Goal: Task Accomplishment & Management: Manage account settings

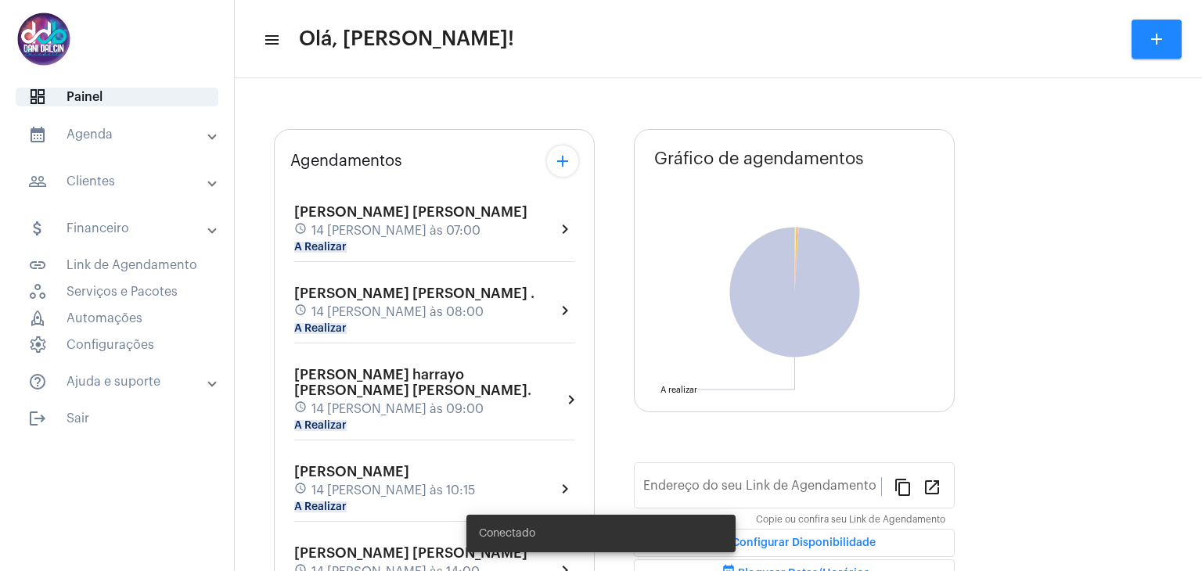
click at [401, 232] on span "14 [PERSON_NAME] às 07:00" at bounding box center [395, 231] width 169 height 14
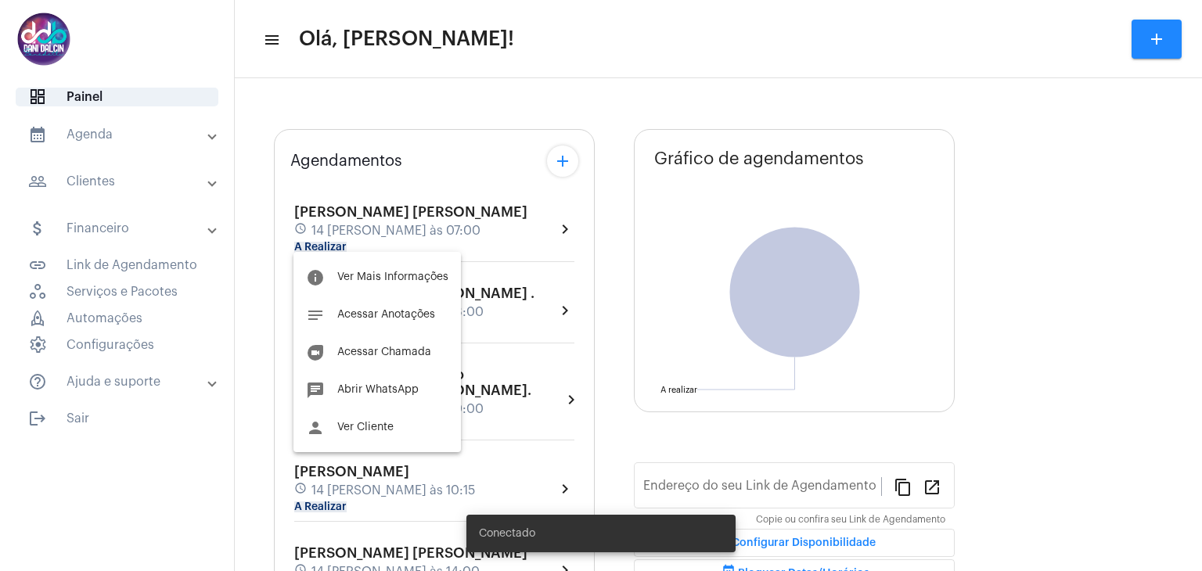
type input "https://neft.com.br/danielle-dalcin-benedetti"
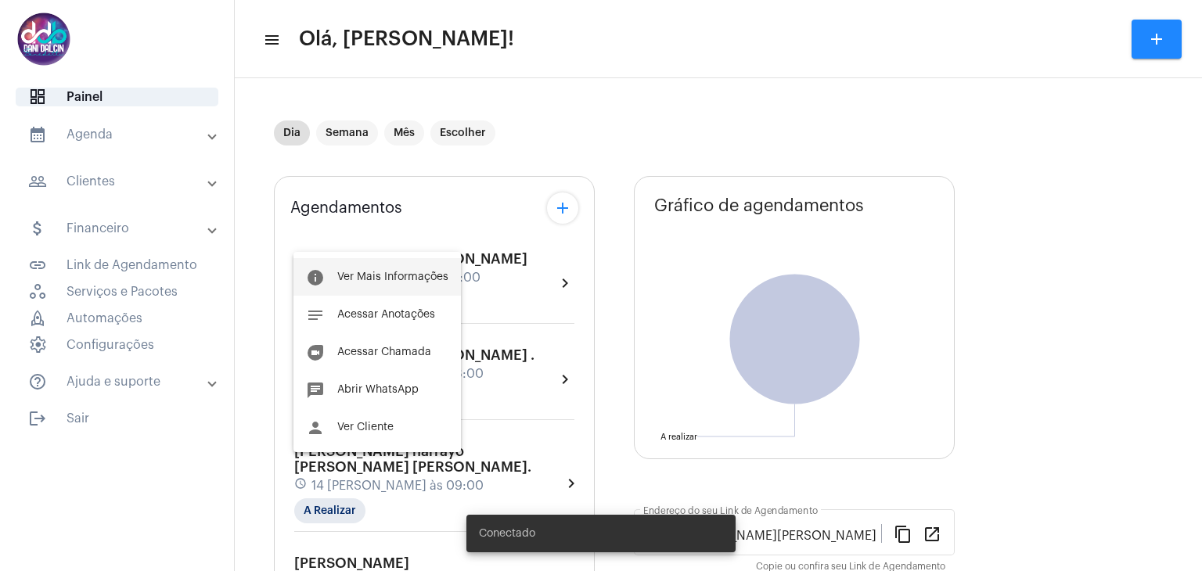
click at [382, 270] on button "info Ver Mais Informações" at bounding box center [376, 277] width 167 height 38
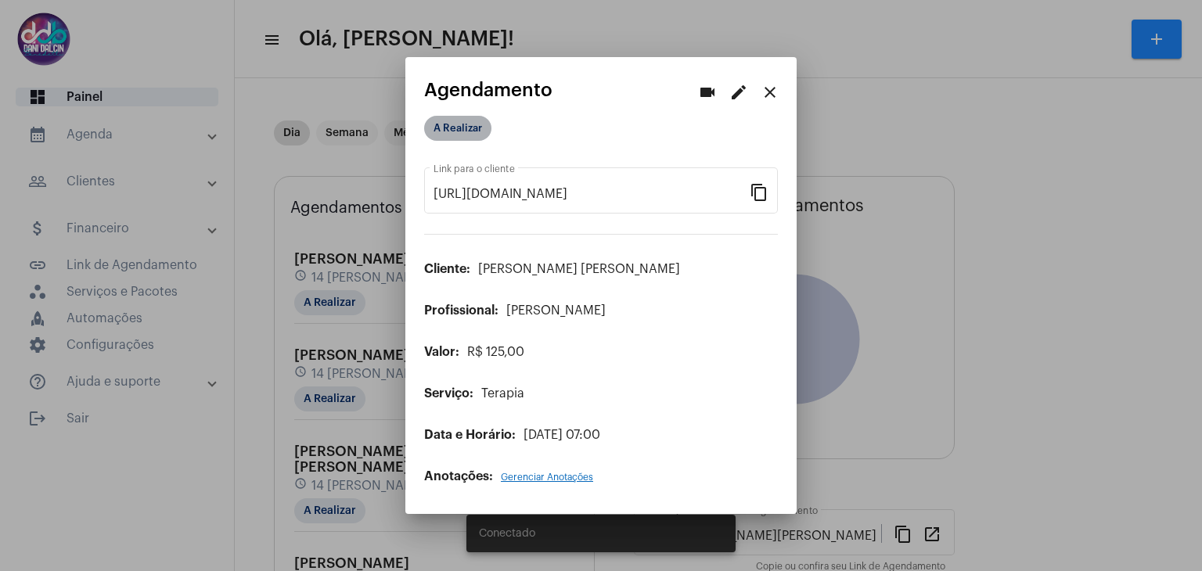
click at [451, 129] on mat-chip "A Realizar" at bounding box center [457, 128] width 67 height 25
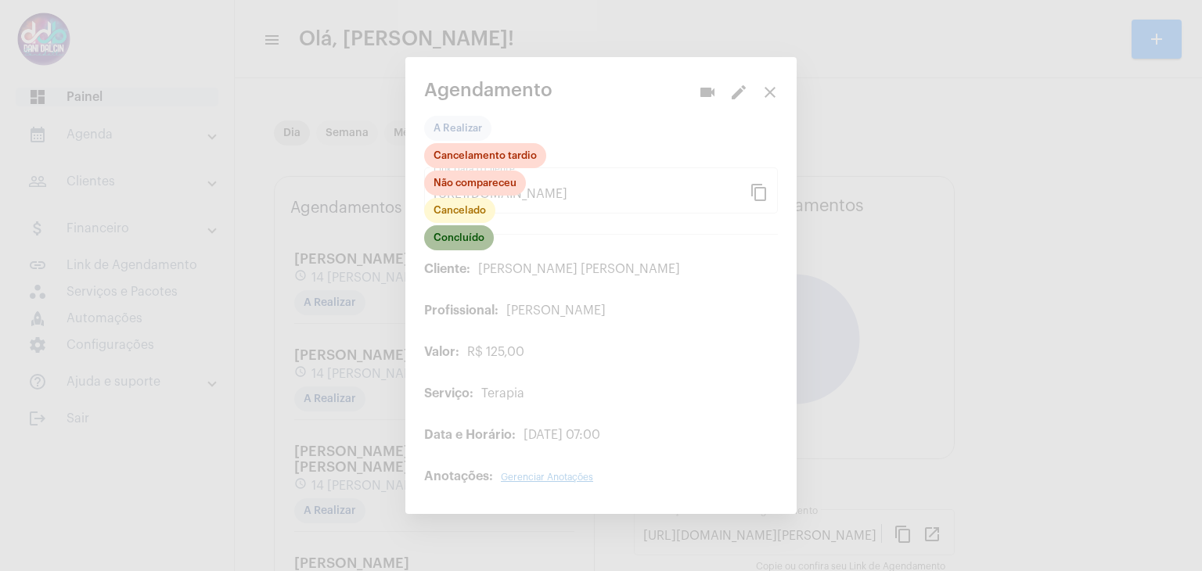
click at [459, 243] on mat-chip "Concluído" at bounding box center [459, 237] width 70 height 25
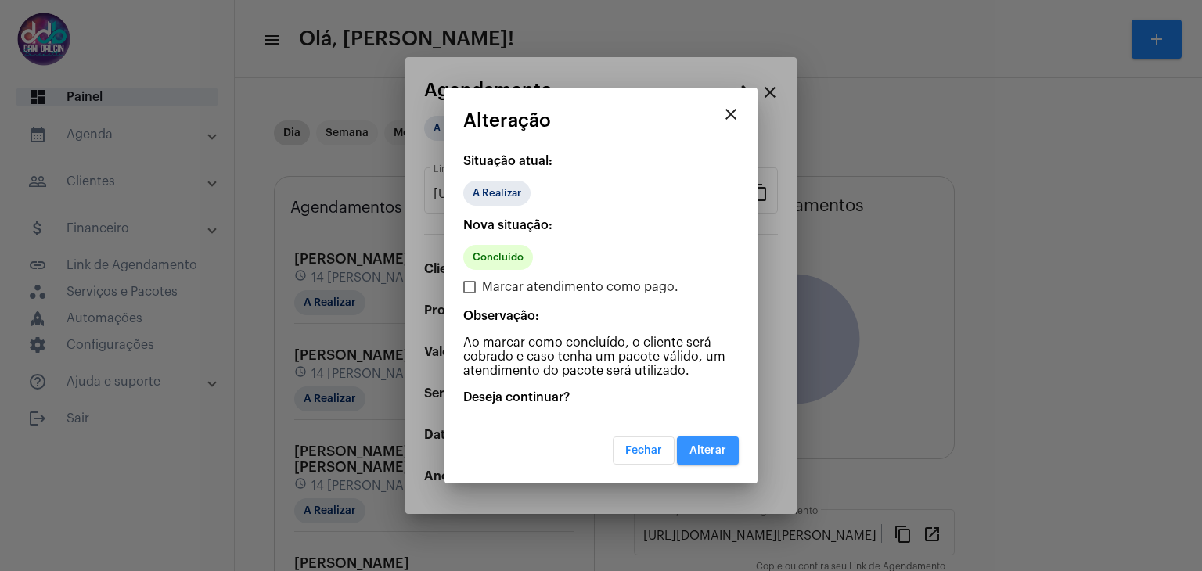
click at [701, 445] on span "Alterar" at bounding box center [707, 450] width 37 height 11
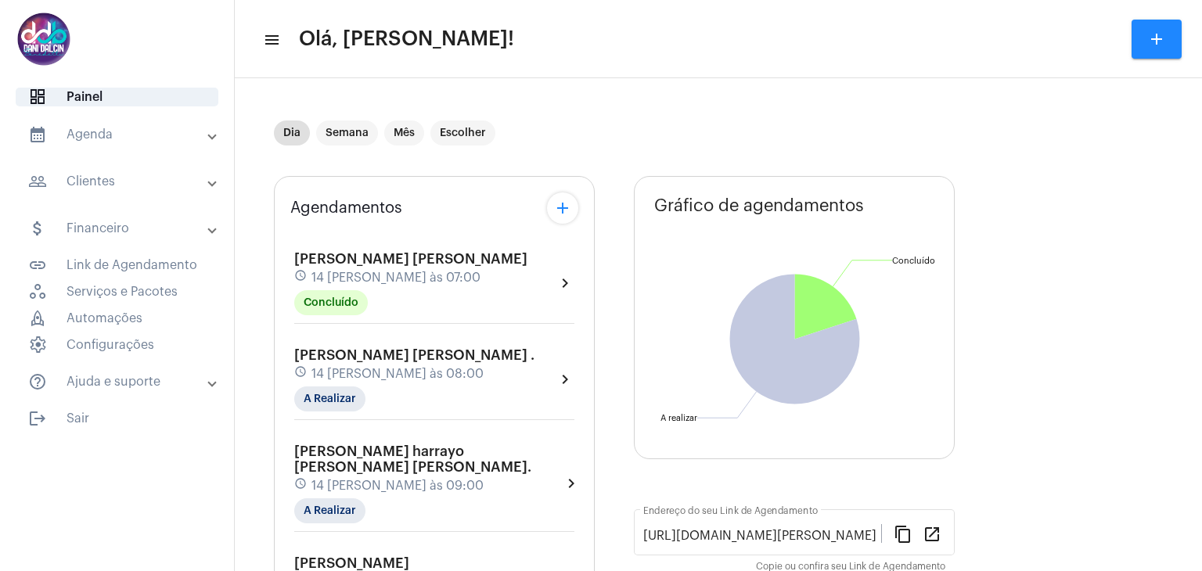
click at [412, 373] on span "14 de agosto às 08:00" at bounding box center [397, 374] width 172 height 14
click at [362, 354] on span "[PERSON_NAME] ." at bounding box center [414, 355] width 240 height 14
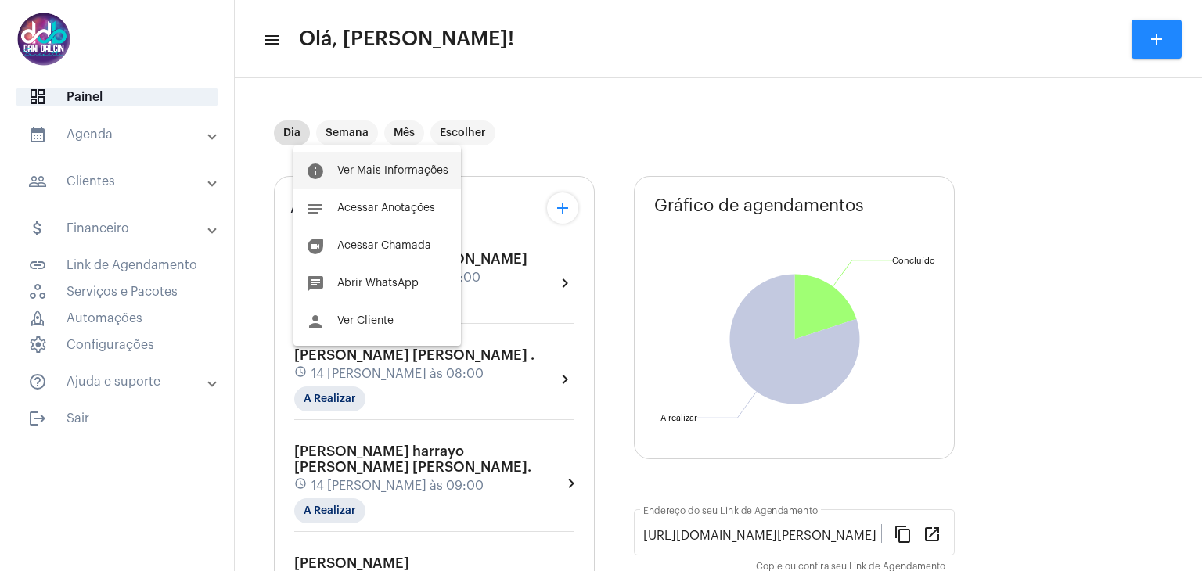
click at [370, 174] on span "Ver Mais Informações" at bounding box center [392, 170] width 111 height 11
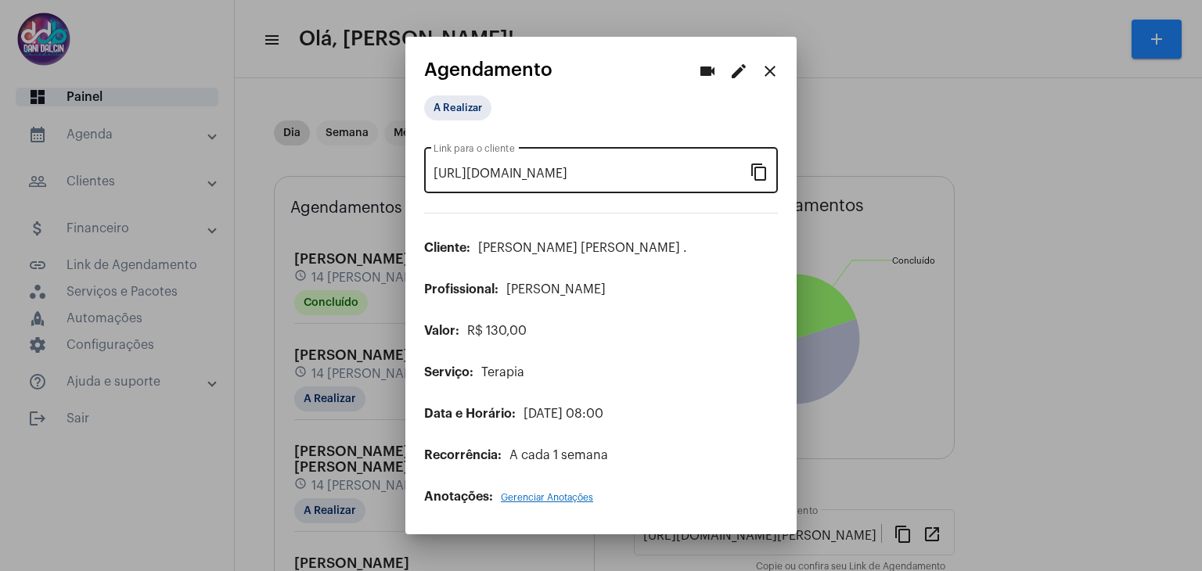
click at [754, 177] on mat-icon "content_copy" at bounding box center [759, 171] width 19 height 19
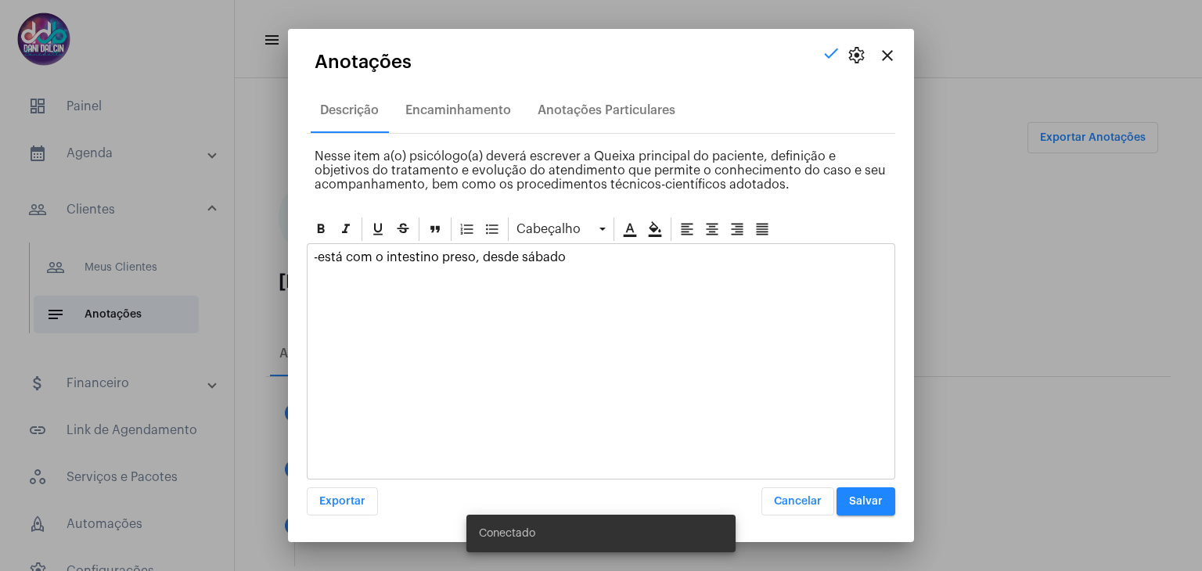
scroll to position [512, 0]
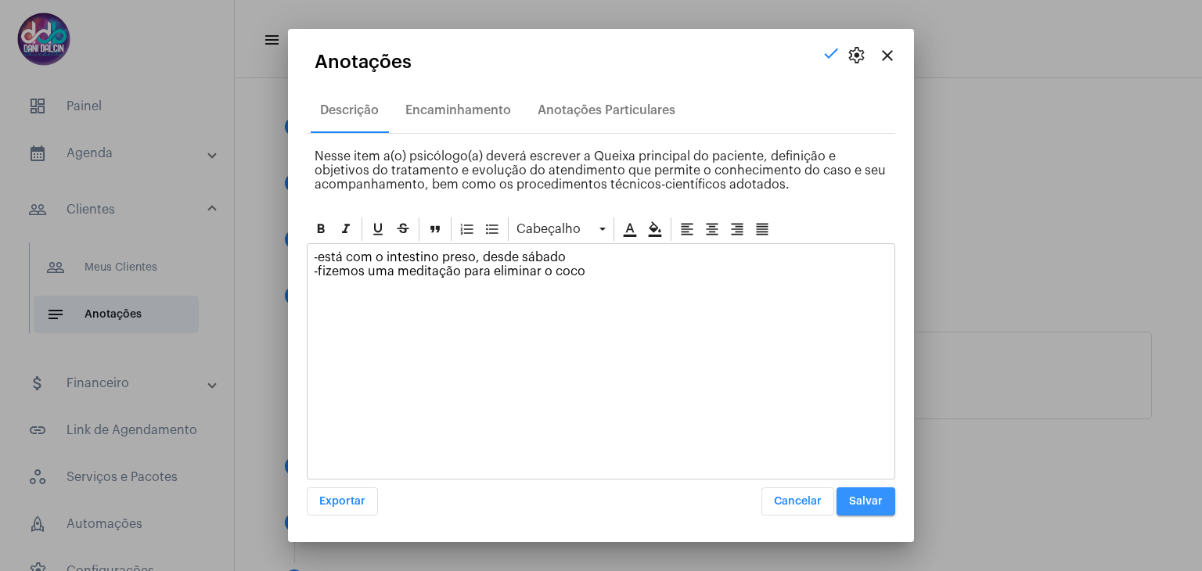
click at [859, 502] on span "Salvar" at bounding box center [866, 501] width 34 height 11
